Goal: Transaction & Acquisition: Obtain resource

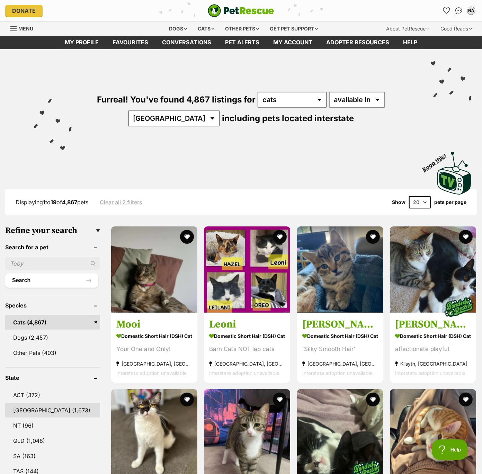
click at [26, 413] on link "NSW (1,673)" at bounding box center [52, 410] width 95 height 15
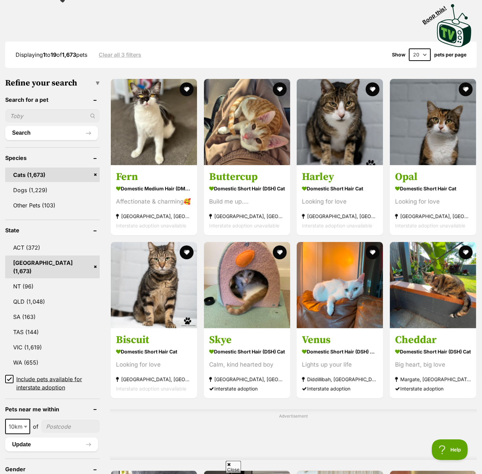
scroll to position [155, 0]
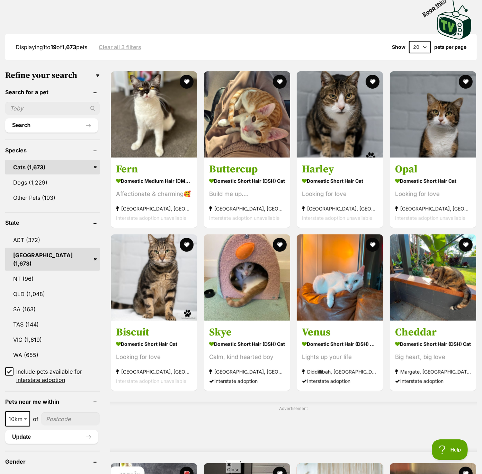
click at [10, 370] on icon at bounding box center [9, 371] width 4 height 3
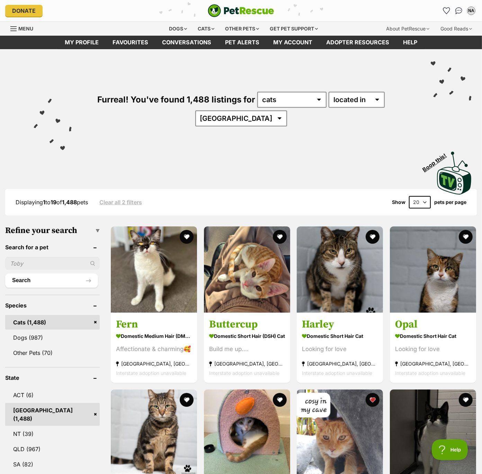
click at [422, 200] on select "20 40 60" at bounding box center [420, 202] width 22 height 12
select select "60"
click at [409, 196] on select "20 40 60" at bounding box center [420, 202] width 22 height 12
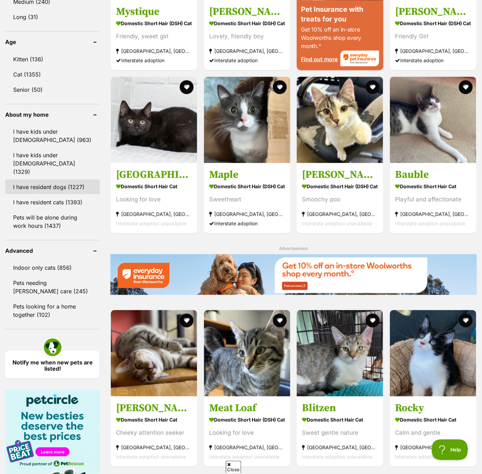
scroll to position [699, 0]
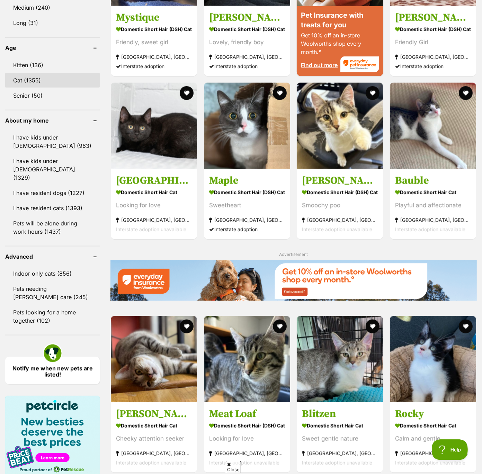
click at [21, 73] on link "Cat (1355)" at bounding box center [52, 80] width 95 height 15
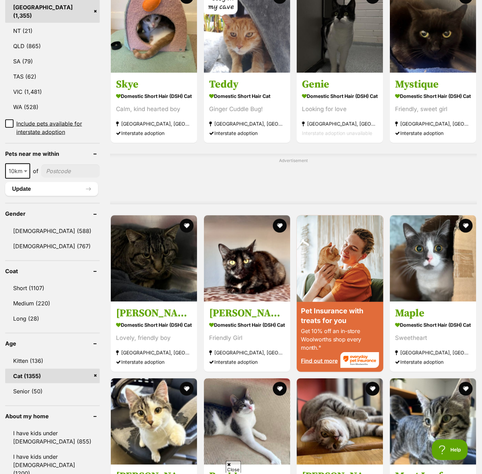
scroll to position [413, 0]
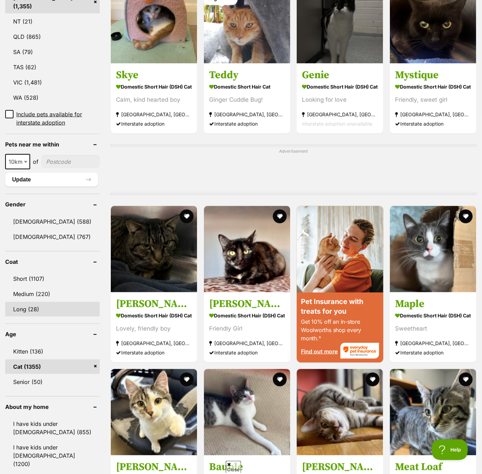
click at [22, 302] on link "Long (28)" at bounding box center [52, 309] width 95 height 15
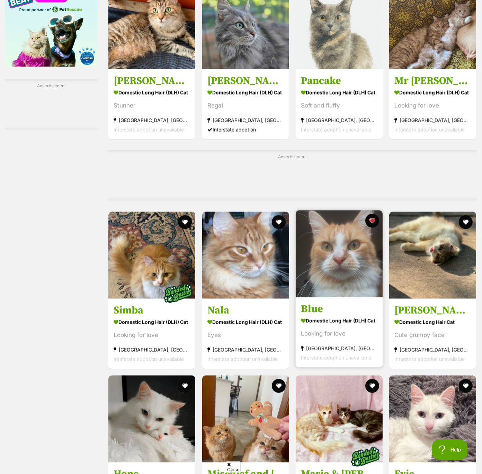
scroll to position [1098, 0]
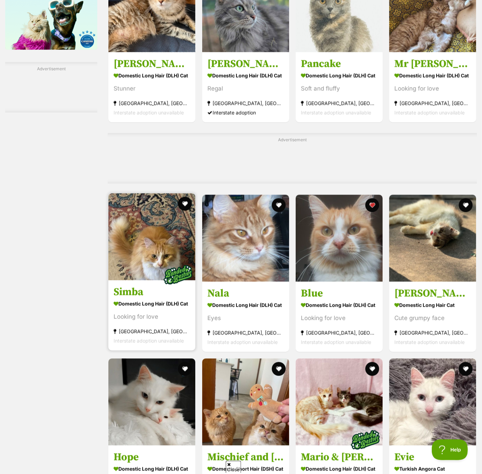
click at [126, 249] on img at bounding box center [151, 236] width 87 height 87
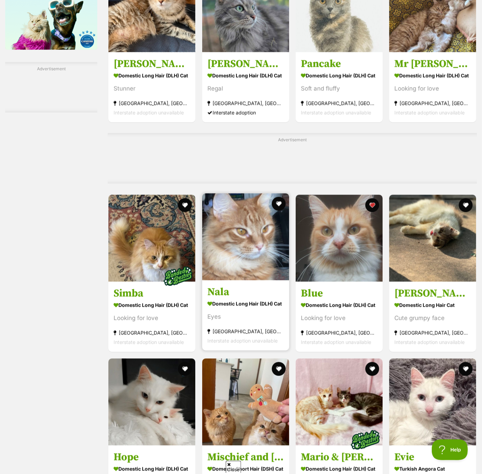
click at [264, 250] on img at bounding box center [245, 236] width 87 height 87
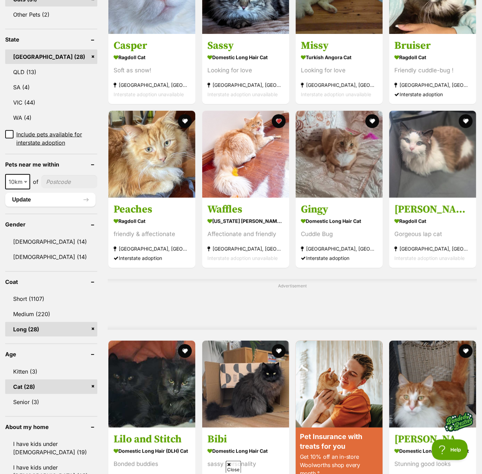
scroll to position [325, 0]
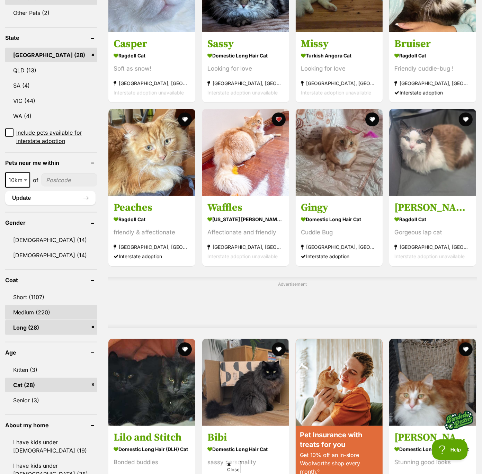
click at [44, 315] on link "Medium (220)" at bounding box center [51, 312] width 92 height 15
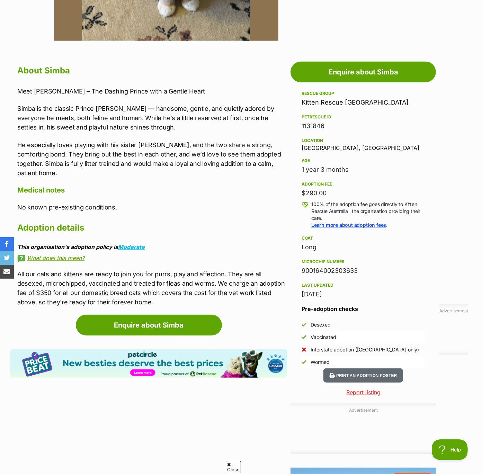
scroll to position [356, 0]
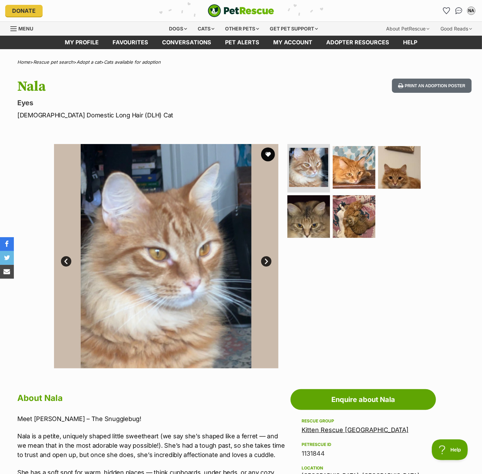
click at [262, 263] on link "Next" at bounding box center [266, 261] width 10 height 10
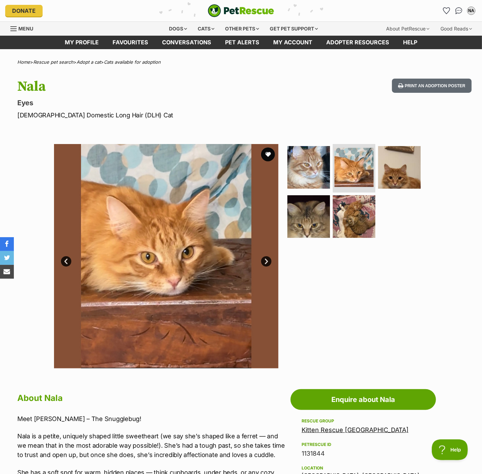
click at [262, 263] on link "Next" at bounding box center [266, 261] width 10 height 10
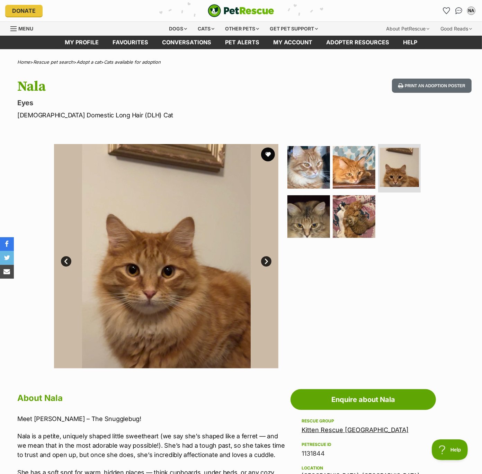
click at [262, 262] on link "Next" at bounding box center [266, 261] width 10 height 10
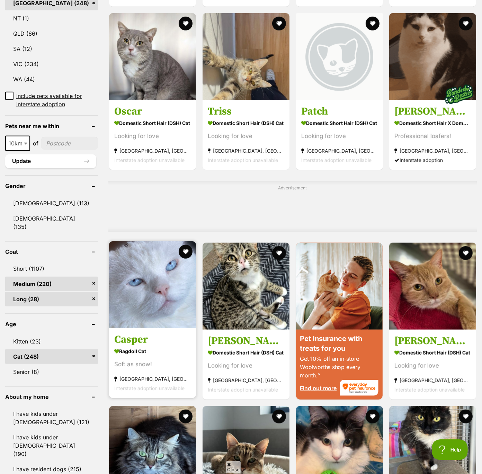
scroll to position [377, 0]
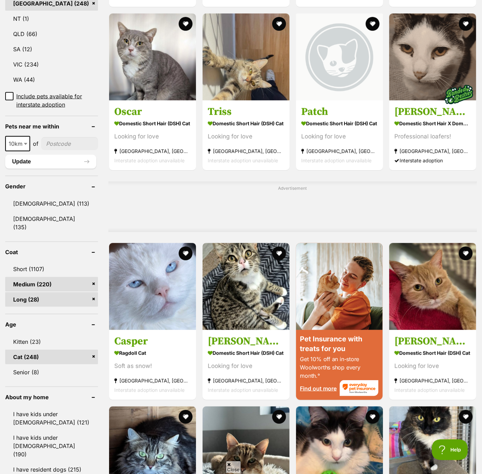
click at [31, 293] on link "Long (28)" at bounding box center [51, 300] width 93 height 15
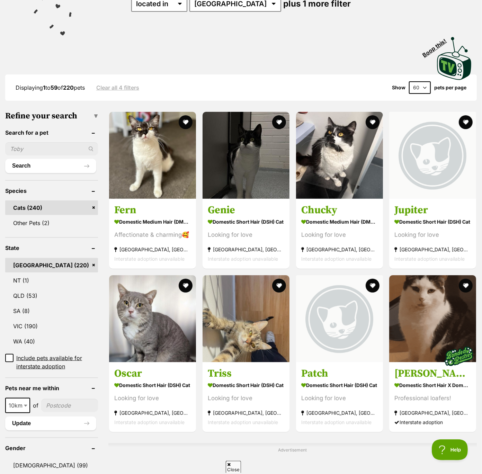
scroll to position [115, 0]
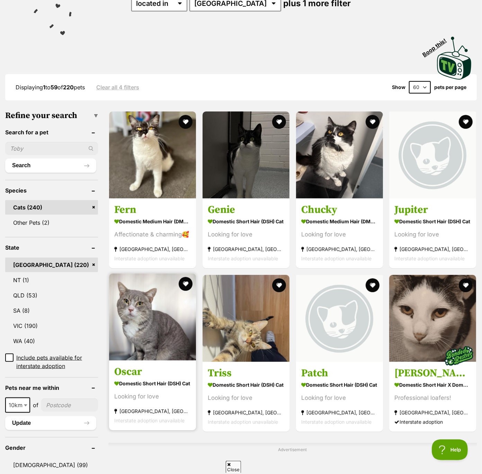
click at [173, 325] on img at bounding box center [152, 317] width 87 height 87
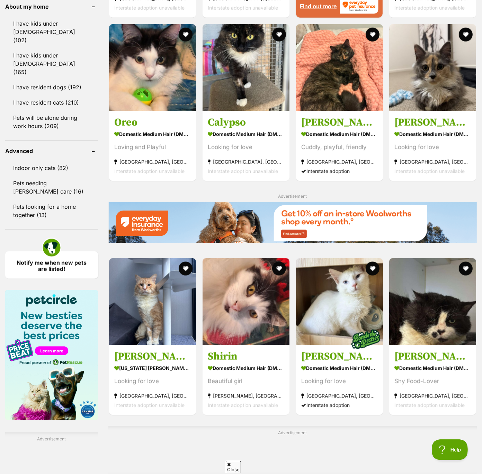
scroll to position [760, 0]
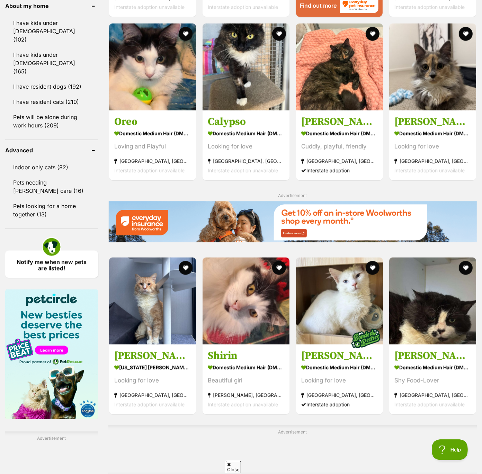
click at [166, 316] on img at bounding box center [152, 301] width 87 height 87
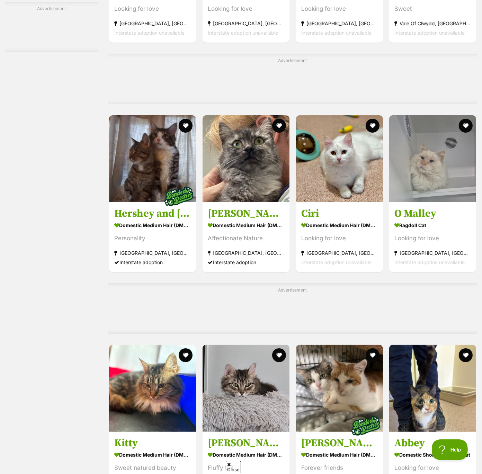
scroll to position [2250, 0]
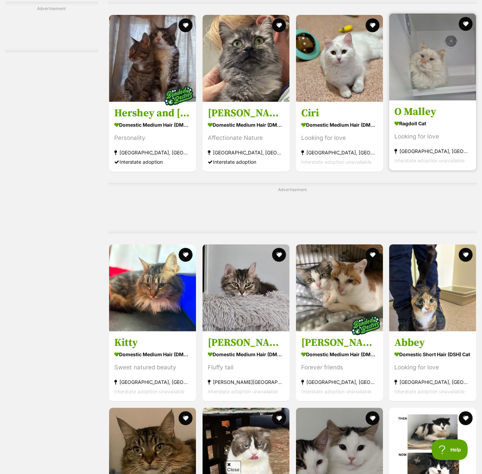
click at [412, 62] on img at bounding box center [433, 57] width 87 height 87
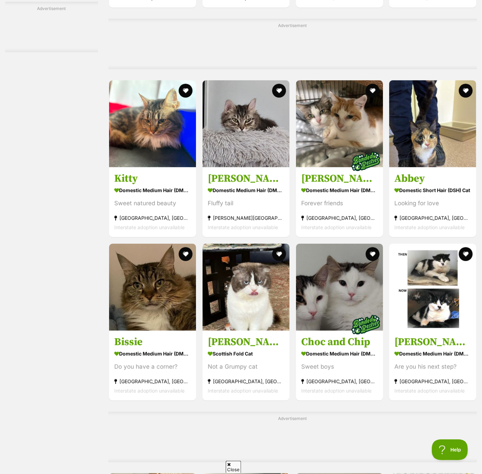
scroll to position [2418, 0]
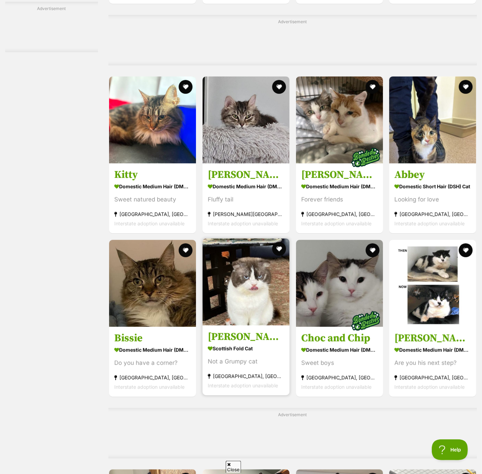
click at [260, 295] on img at bounding box center [246, 282] width 87 height 87
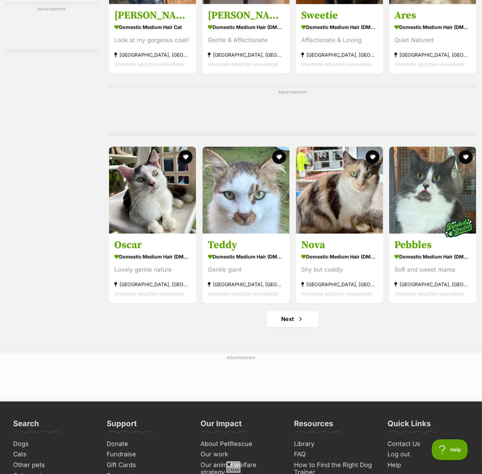
scroll to position [2971, 0]
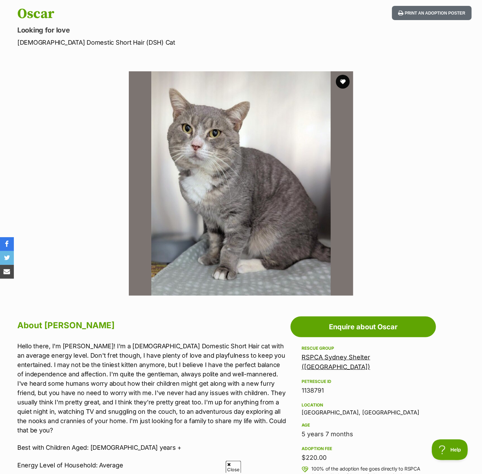
scroll to position [74, 0]
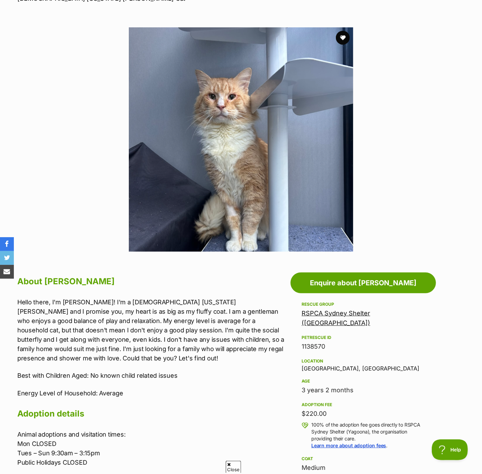
scroll to position [116, 0]
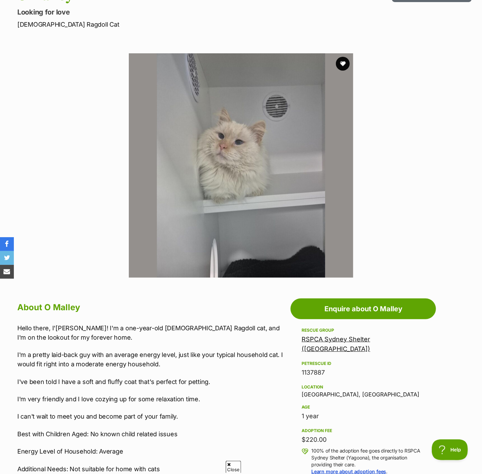
scroll to position [89, 0]
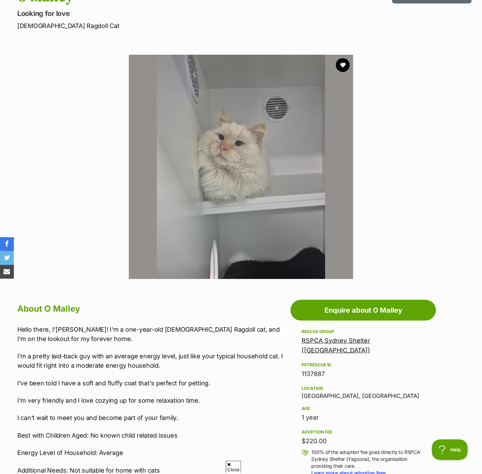
click at [227, 217] on img at bounding box center [241, 167] width 225 height 225
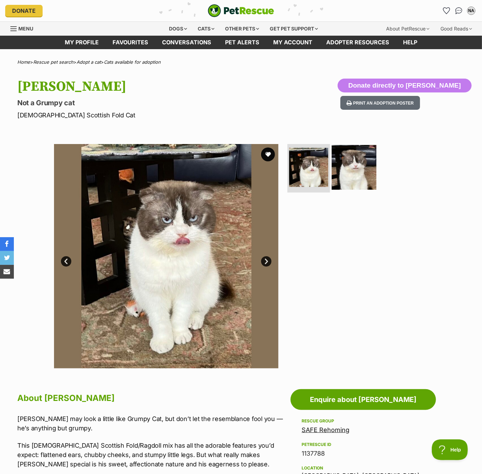
click at [348, 172] on img at bounding box center [354, 167] width 45 height 45
